Goal: Entertainment & Leisure: Consume media (video, audio)

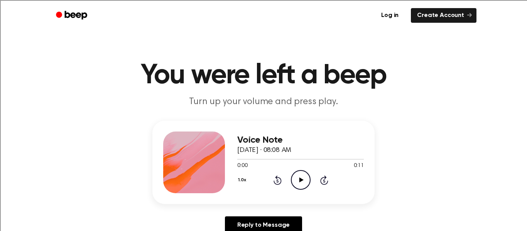
click at [298, 179] on icon "Play Audio" at bounding box center [301, 180] width 20 height 20
click at [298, 181] on icon "Play Audio" at bounding box center [301, 180] width 20 height 20
click at [298, 181] on icon "Pause Audio" at bounding box center [301, 180] width 20 height 20
click at [298, 181] on icon "Play Audio" at bounding box center [301, 180] width 20 height 20
click at [306, 176] on icon "Play Audio" at bounding box center [301, 180] width 20 height 20
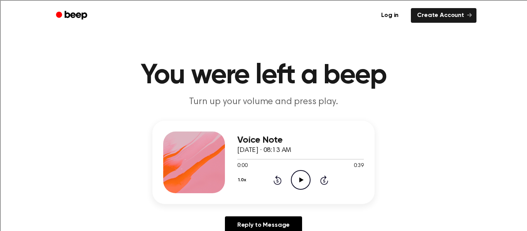
click at [296, 181] on icon "Play Audio" at bounding box center [301, 180] width 20 height 20
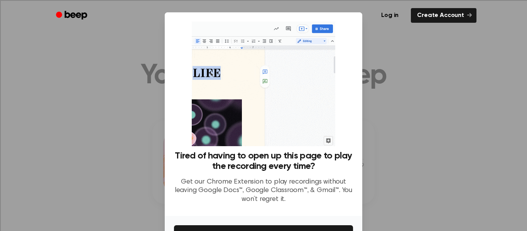
click at [415, 105] on div at bounding box center [263, 115] width 527 height 231
click at [437, 88] on div at bounding box center [263, 115] width 527 height 231
click at [431, 115] on div at bounding box center [263, 115] width 527 height 231
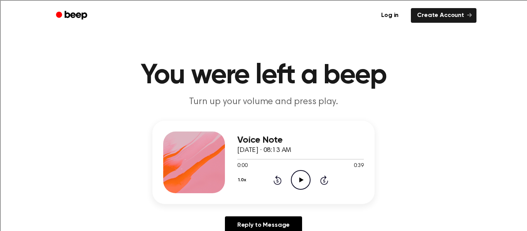
click at [299, 179] on icon "Play Audio" at bounding box center [301, 180] width 20 height 20
click at [303, 179] on icon "Play Audio" at bounding box center [301, 180] width 20 height 20
